Goal: Transaction & Acquisition: Purchase product/service

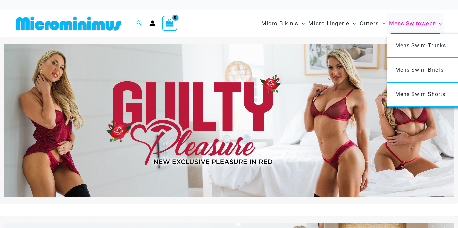
click at [406, 21] on span "Mens Swimwear" at bounding box center [412, 23] width 46 height 17
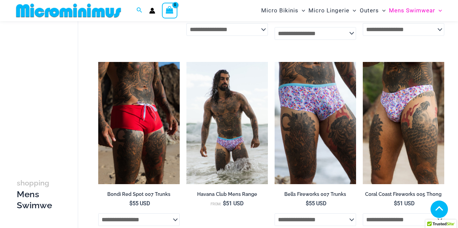
scroll to position [442, 0]
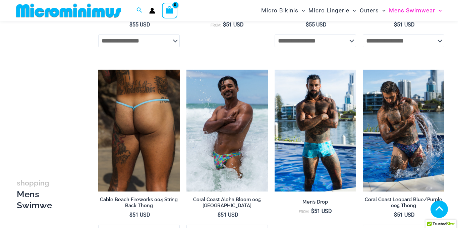
click at [157, 119] on img at bounding box center [138, 131] width 81 height 122
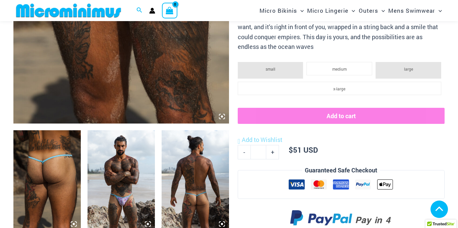
scroll to position [277, 0]
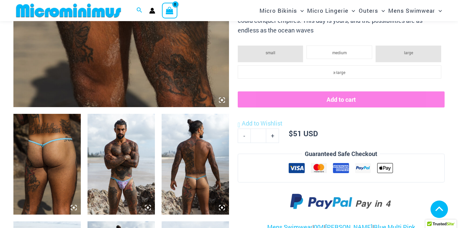
click at [202, 162] on img at bounding box center [195, 164] width 67 height 101
click at [202, 157] on img at bounding box center [195, 164] width 67 height 101
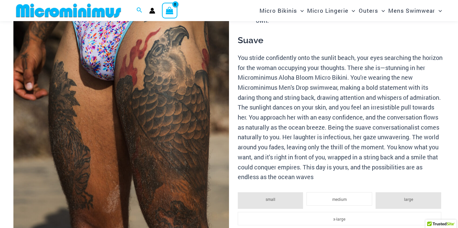
scroll to position [31, 0]
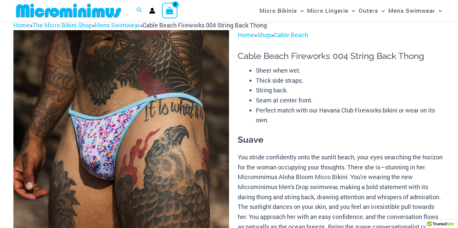
click at [192, 146] on img at bounding box center [120, 191] width 215 height 323
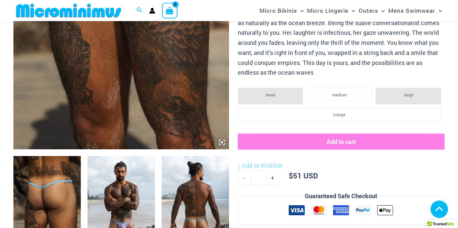
scroll to position [247, 0]
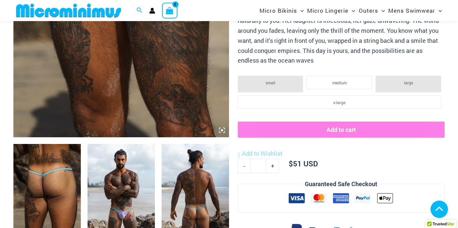
click at [130, 176] on img at bounding box center [120, 194] width 67 height 101
click at [47, 175] on img at bounding box center [46, 194] width 67 height 101
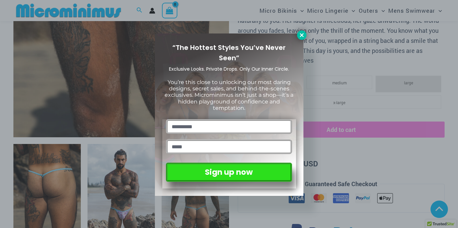
click at [300, 33] on icon at bounding box center [302, 35] width 6 height 6
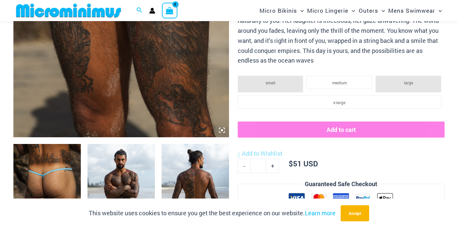
click at [221, 128] on icon at bounding box center [222, 130] width 6 height 6
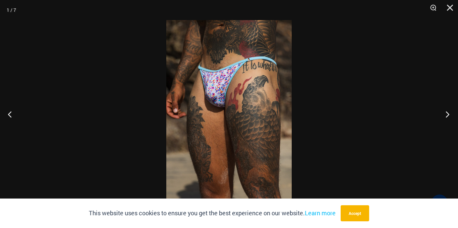
click at [446, 112] on button "Next" at bounding box center [445, 115] width 25 height 34
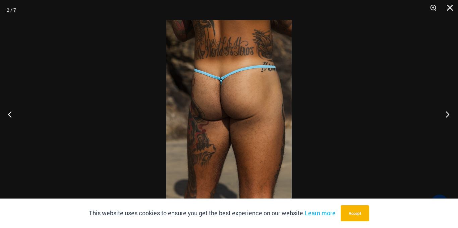
click at [446, 112] on button "Next" at bounding box center [445, 115] width 25 height 34
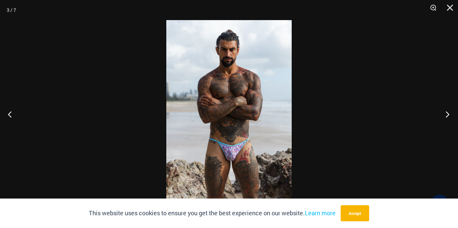
click at [446, 112] on button "Next" at bounding box center [445, 115] width 25 height 34
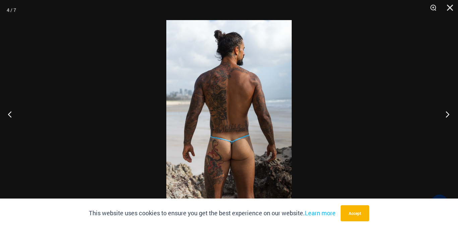
click at [446, 112] on button "Next" at bounding box center [445, 115] width 25 height 34
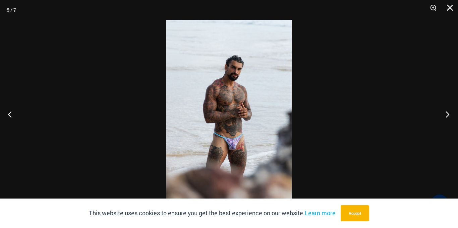
click at [446, 112] on button "Next" at bounding box center [445, 115] width 25 height 34
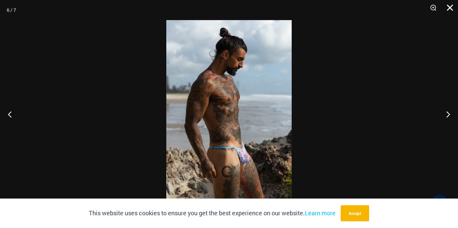
click at [446, 3] on button "Close" at bounding box center [447, 10] width 17 height 20
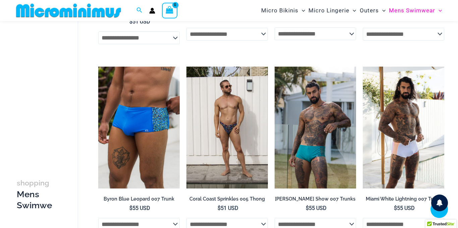
scroll to position [1016, 0]
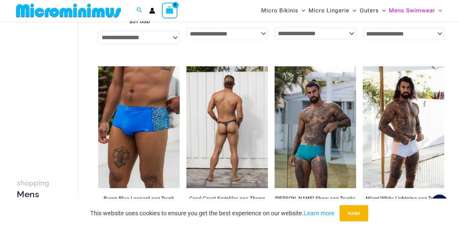
click at [232, 159] on img at bounding box center [226, 127] width 81 height 122
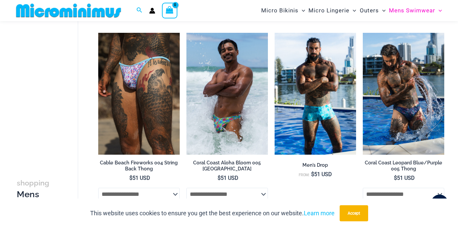
scroll to position [464, 0]
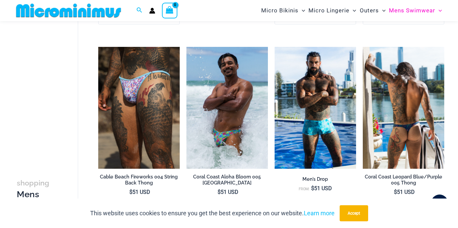
click at [417, 178] on h2 "Coral Coast Leopard Blue/Purple 005 Thong" at bounding box center [403, 180] width 81 height 12
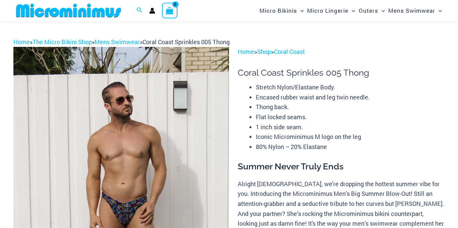
scroll to position [81, 0]
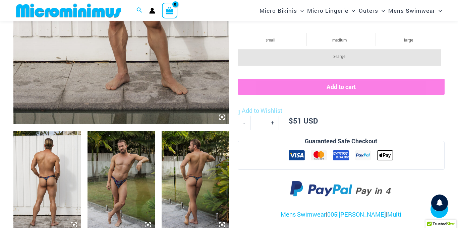
click at [220, 116] on icon at bounding box center [222, 117] width 6 height 6
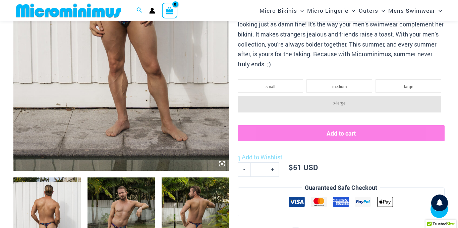
scroll to position [200, 0]
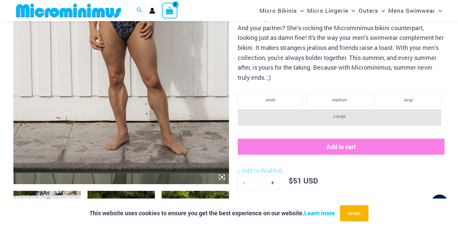
click at [221, 175] on icon at bounding box center [222, 177] width 6 height 6
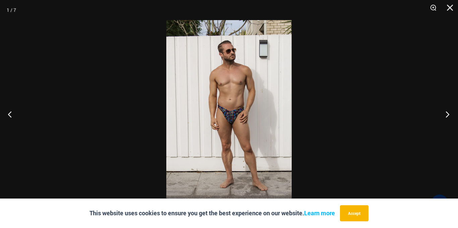
click at [447, 112] on button "Next" at bounding box center [445, 115] width 25 height 34
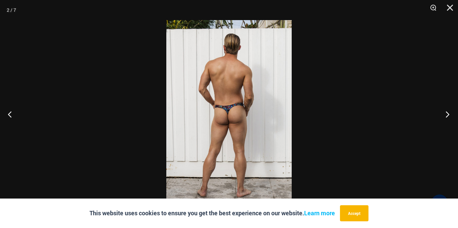
click at [447, 112] on button "Next" at bounding box center [445, 115] width 25 height 34
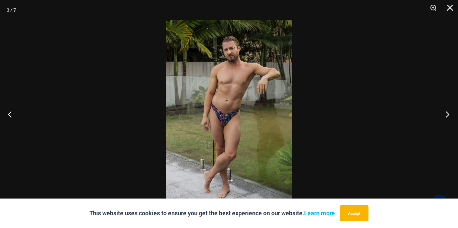
click at [447, 112] on button "Next" at bounding box center [445, 115] width 25 height 34
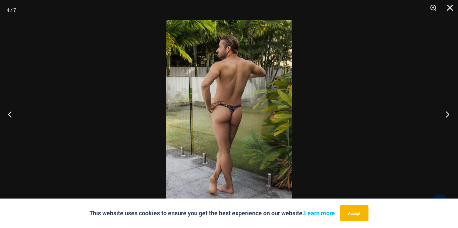
click at [447, 112] on button "Next" at bounding box center [445, 115] width 25 height 34
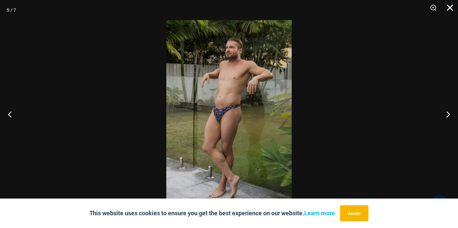
click at [449, 8] on button "Close" at bounding box center [447, 10] width 17 height 20
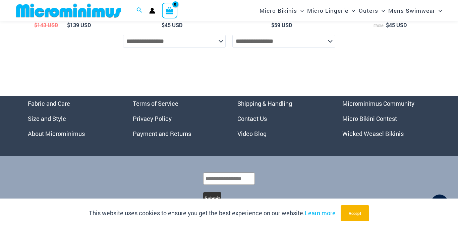
scroll to position [2029, 0]
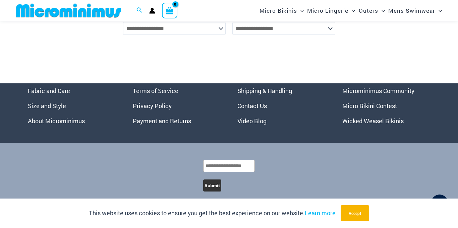
click at [249, 125] on link "Video Blog" at bounding box center [251, 121] width 29 height 8
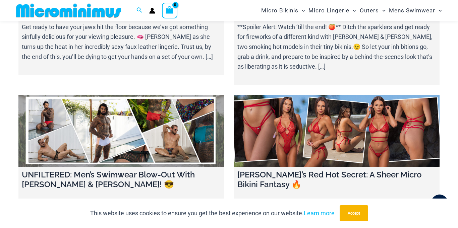
scroll to position [1053, 0]
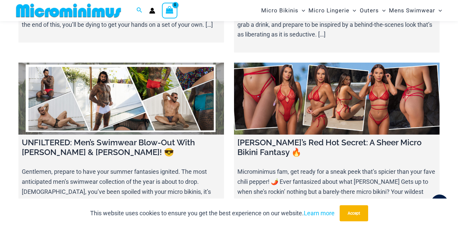
click at [166, 95] on link at bounding box center [120, 99] width 205 height 72
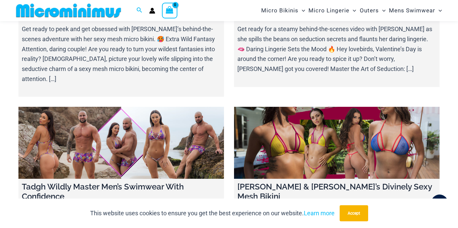
scroll to position [2666, 0]
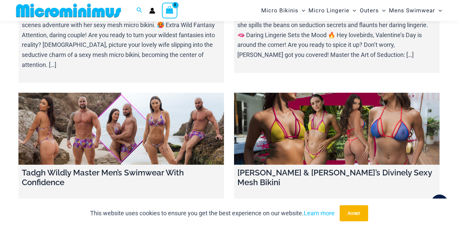
click at [146, 93] on link at bounding box center [120, 129] width 205 height 72
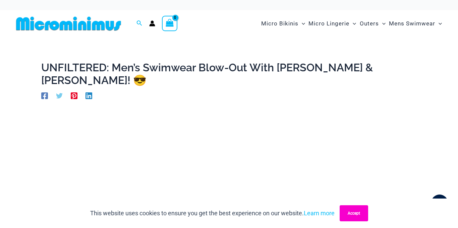
click at [364, 210] on button "Accept" at bounding box center [353, 213] width 28 height 16
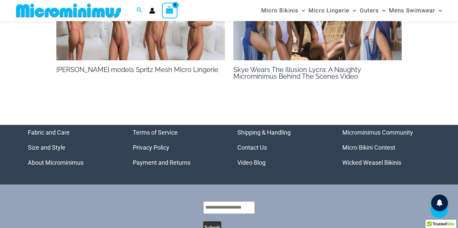
scroll to position [804, 0]
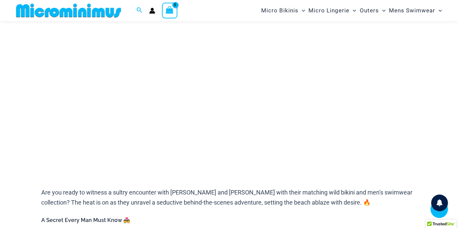
scroll to position [116, 0]
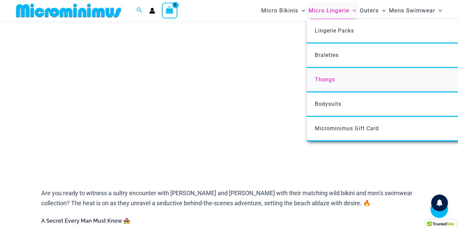
click at [327, 78] on span "Thongs" at bounding box center [325, 79] width 20 height 6
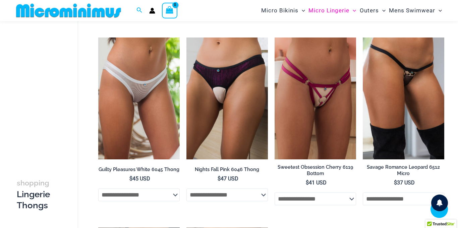
scroll to position [615, 0]
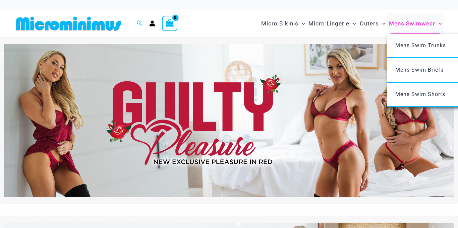
click at [416, 23] on span "Mens Swimwear" at bounding box center [412, 23] width 46 height 17
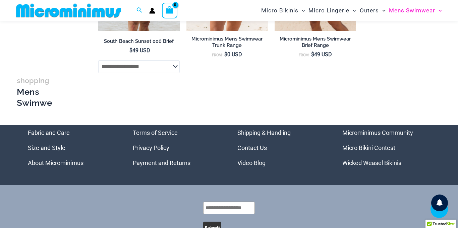
scroll to position [1361, 0]
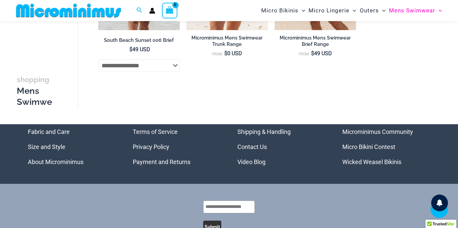
click at [367, 150] on link "Micro Bikini Contest" at bounding box center [368, 146] width 53 height 7
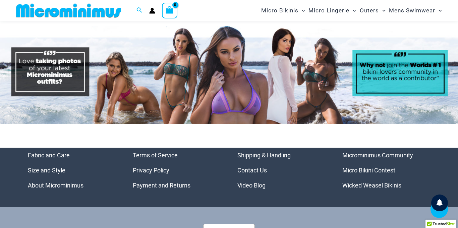
scroll to position [3053, 0]
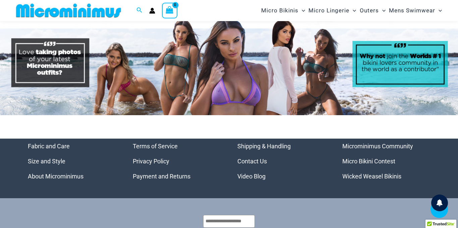
click at [254, 158] on link "Contact Us" at bounding box center [251, 161] width 29 height 7
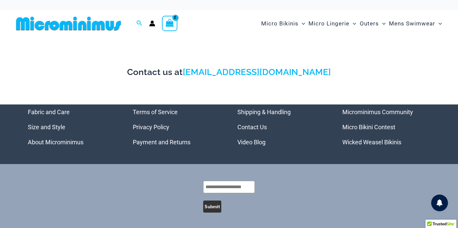
click at [61, 111] on link "Fabric and Care" at bounding box center [49, 112] width 42 height 7
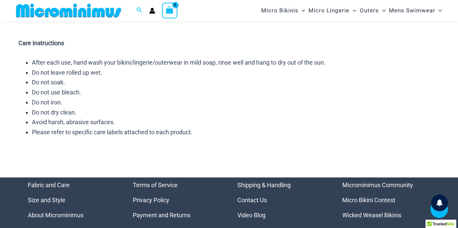
scroll to position [226, 0]
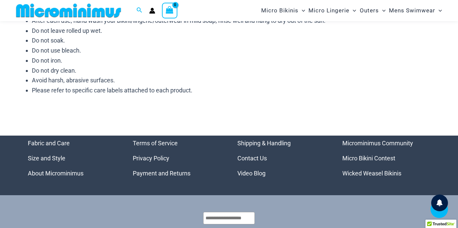
click at [54, 173] on link "About Microminimus" at bounding box center [56, 173] width 56 height 7
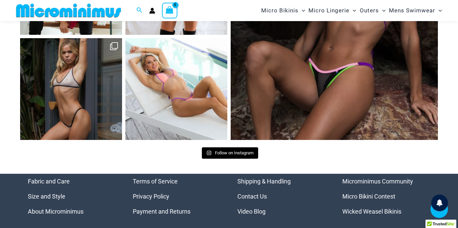
scroll to position [905, 0]
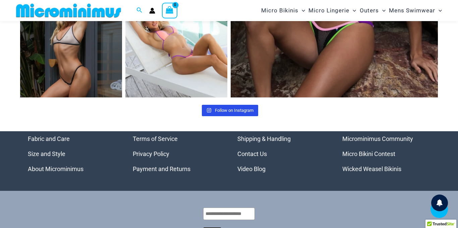
click at [240, 109] on span "Follow on Instagram" at bounding box center [234, 110] width 39 height 5
